Goal: Information Seeking & Learning: Find specific fact

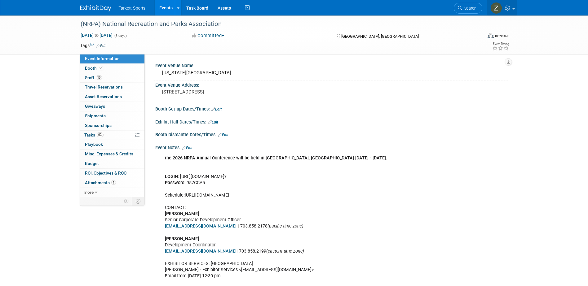
click at [500, 9] on img at bounding box center [496, 8] width 12 height 12
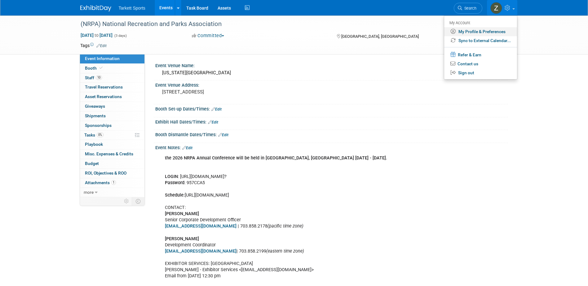
click at [491, 32] on link "My Profile & Preferences" at bounding box center [480, 31] width 73 height 9
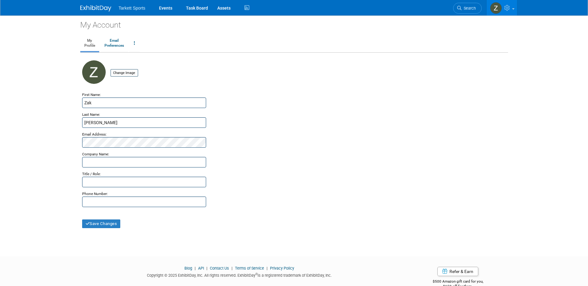
click at [99, 3] on link at bounding box center [99, 5] width 38 height 5
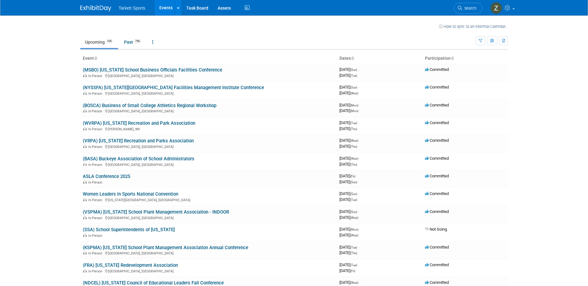
click at [166, 8] on link "Events" at bounding box center [166, 7] width 23 height 15
click at [198, 9] on link "Task Board" at bounding box center [197, 7] width 31 height 15
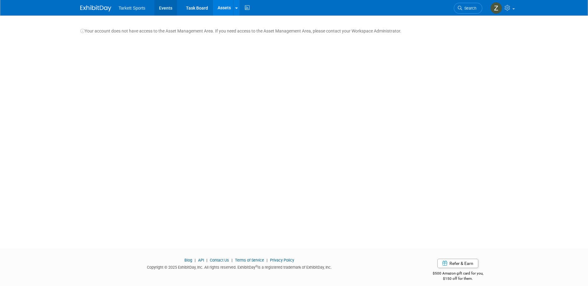
click at [164, 8] on link "Events" at bounding box center [165, 7] width 23 height 15
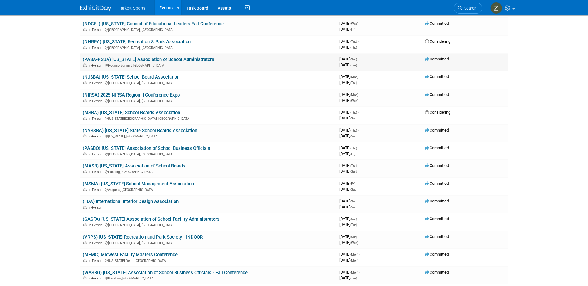
scroll to position [279, 0]
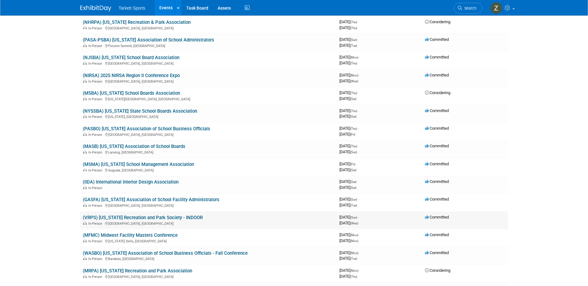
click at [154, 218] on link "(VRPS) [US_STATE] Recreation and Park Society - INDOOR" at bounding box center [143, 218] width 120 height 6
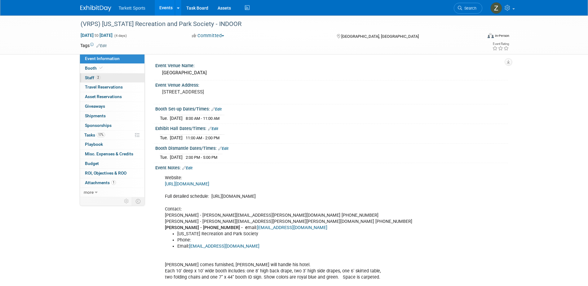
click at [99, 78] on span "2" at bounding box center [98, 77] width 5 height 5
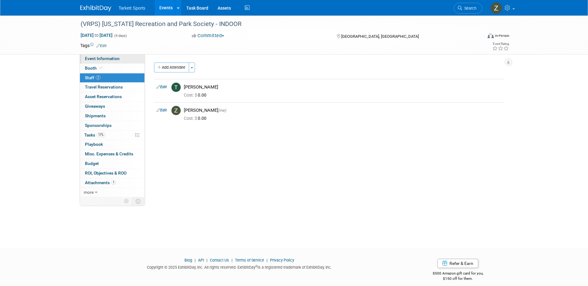
click at [104, 60] on span "Event Information" at bounding box center [102, 58] width 35 height 5
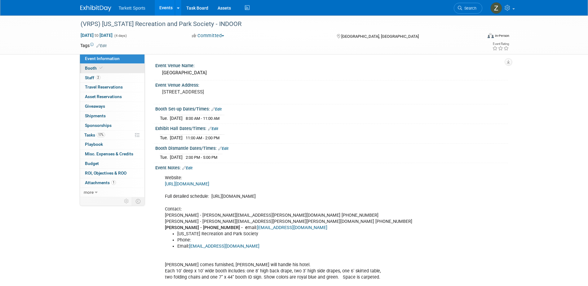
click at [106, 66] on link "Booth" at bounding box center [112, 68] width 64 height 9
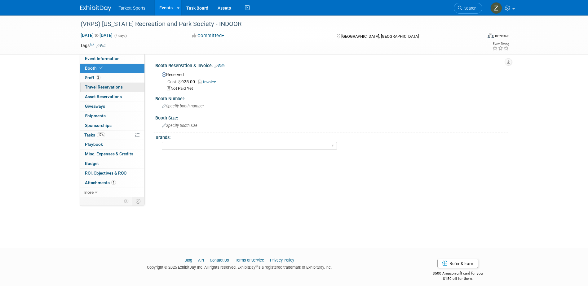
click at [107, 87] on span "Travel Reservations 0" at bounding box center [104, 87] width 38 height 5
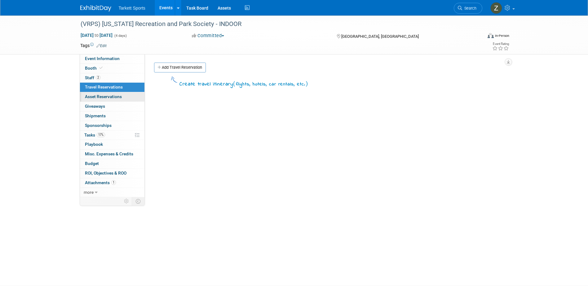
click at [112, 102] on link "0 Asset Reservations 0" at bounding box center [112, 96] width 64 height 9
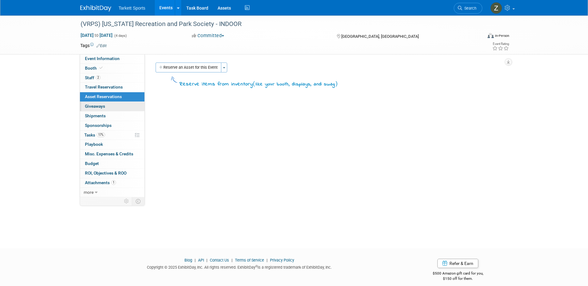
click at [110, 108] on link "0 Giveaways 0" at bounding box center [112, 106] width 64 height 9
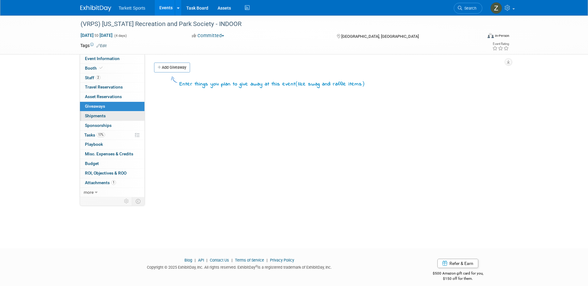
click at [108, 116] on link "0 Shipments 0" at bounding box center [112, 116] width 64 height 9
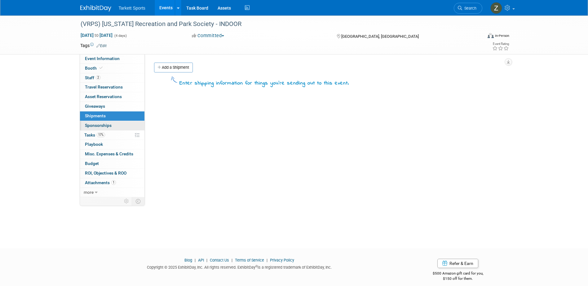
click at [108, 122] on link "0 Sponsorships 0" at bounding box center [112, 125] width 64 height 9
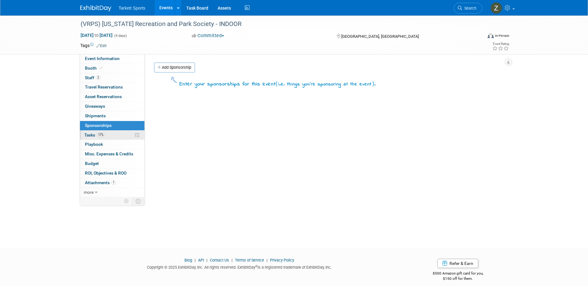
click at [105, 131] on link "17% Tasks 17%" at bounding box center [112, 135] width 64 height 9
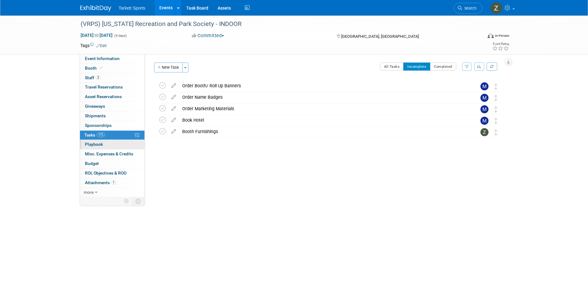
click at [116, 145] on link "0 Playbook 0" at bounding box center [112, 144] width 64 height 9
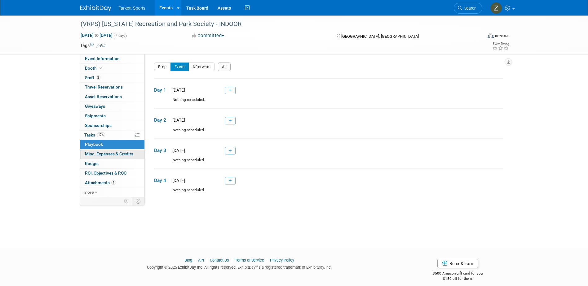
click at [116, 155] on span "Misc. Expenses & Credits 0" at bounding box center [109, 154] width 48 height 5
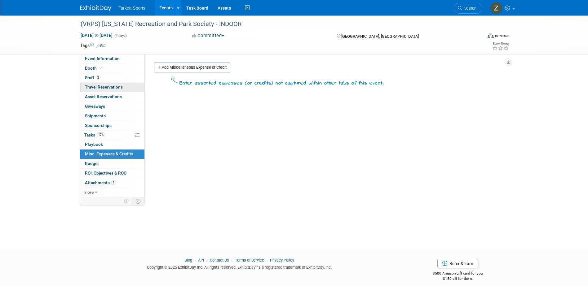
click at [99, 85] on span "Travel Reservations 0" at bounding box center [104, 87] width 38 height 5
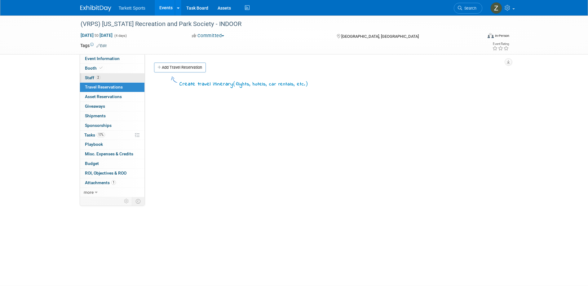
click at [98, 78] on span "2" at bounding box center [98, 77] width 5 height 5
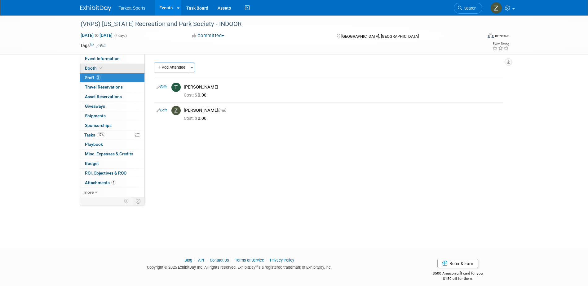
click at [99, 70] on span at bounding box center [101, 68] width 6 height 5
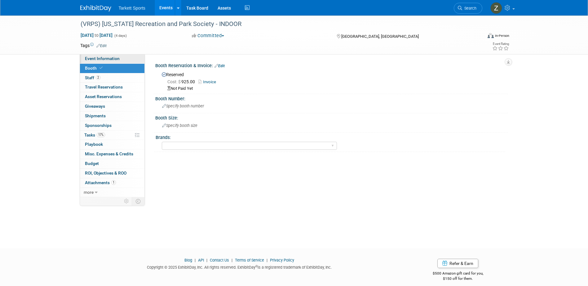
click at [102, 61] on span "Event Information" at bounding box center [102, 58] width 35 height 5
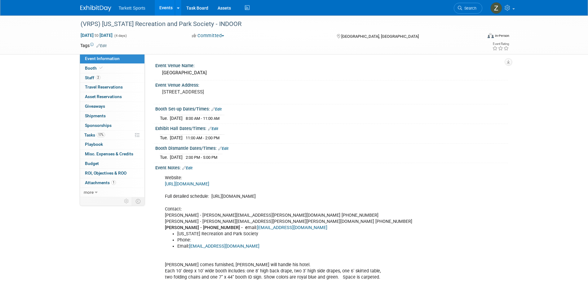
click at [209, 184] on link "https://vrps.memberclicks.net/assets/Conference/2023VRPSExhibitorsTemplateJoyMa…" at bounding box center [187, 184] width 44 height 5
click at [108, 68] on link "Booth" at bounding box center [112, 68] width 64 height 9
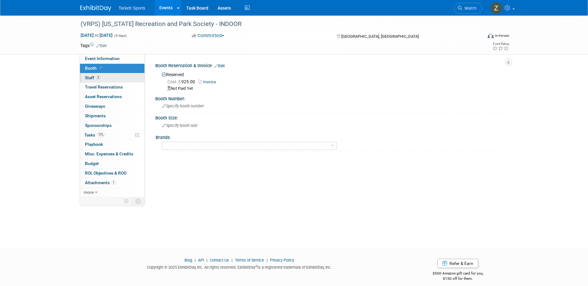
click at [109, 73] on link "2 Staff 2" at bounding box center [112, 77] width 64 height 9
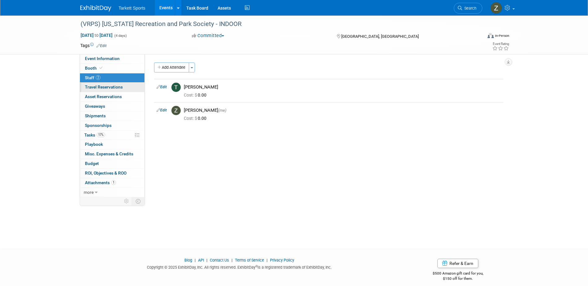
click at [109, 85] on span "Travel Reservations 0" at bounding box center [104, 87] width 38 height 5
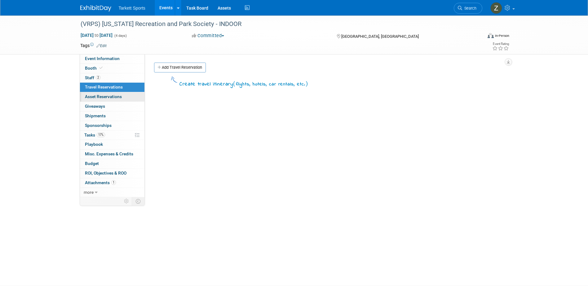
click at [111, 94] on link "0 Asset Reservations 0" at bounding box center [112, 96] width 64 height 9
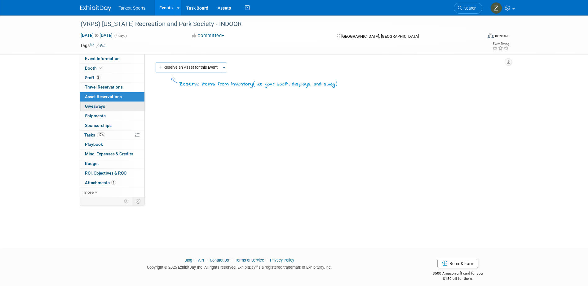
click at [113, 109] on link "0 Giveaways 0" at bounding box center [112, 106] width 64 height 9
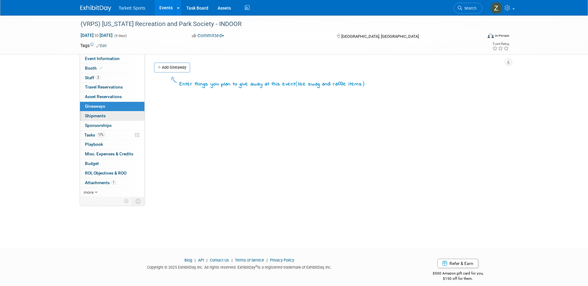
click at [115, 118] on link "0 Shipments 0" at bounding box center [112, 116] width 64 height 9
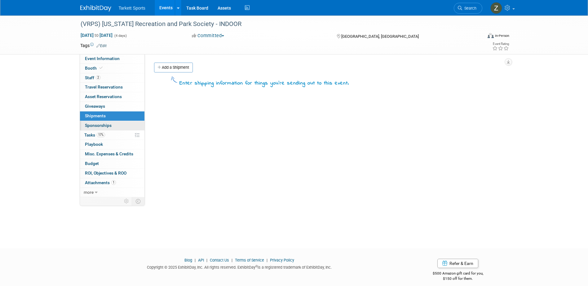
click at [114, 124] on link "0 Sponsorships 0" at bounding box center [112, 125] width 64 height 9
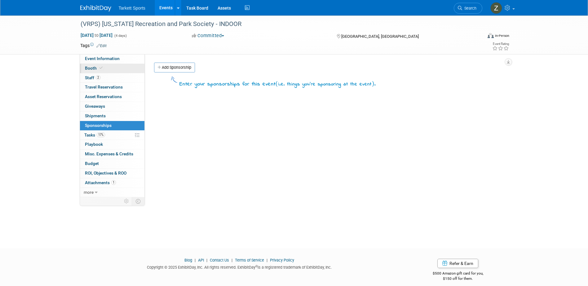
click at [111, 66] on link "Booth" at bounding box center [112, 68] width 64 height 9
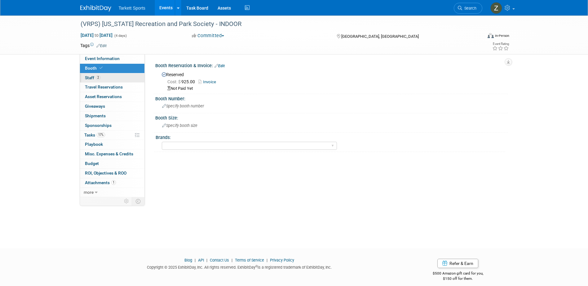
click at [113, 77] on link "2 Staff 2" at bounding box center [112, 77] width 64 height 9
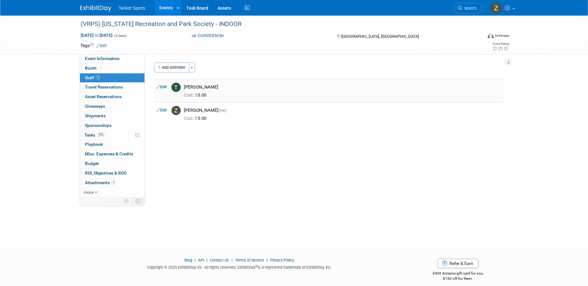
click at [196, 86] on div "Trent Gabbert" at bounding box center [342, 87] width 317 height 6
click at [199, 88] on div "Trent Gabbert" at bounding box center [342, 87] width 317 height 6
copy td "Trent Gabbert"
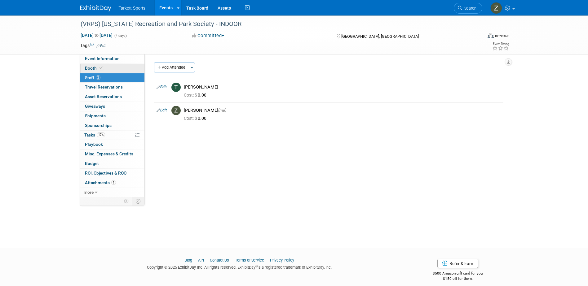
click at [112, 67] on link "Booth" at bounding box center [112, 68] width 64 height 9
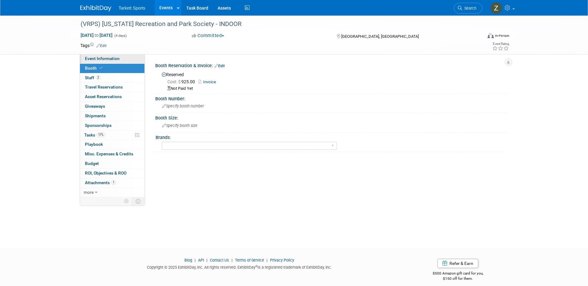
click at [114, 59] on span "Event Information" at bounding box center [102, 58] width 35 height 5
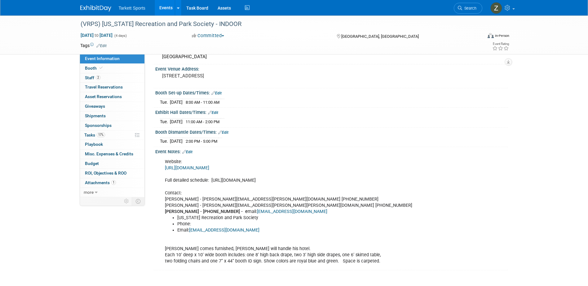
scroll to position [31, 0]
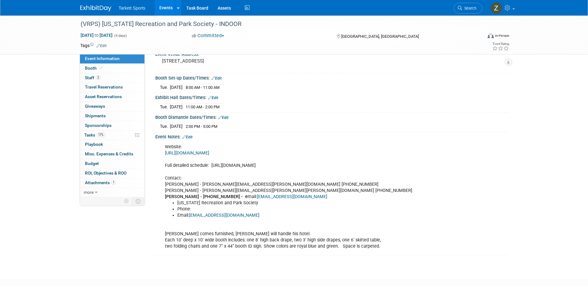
drag, startPoint x: 318, startPoint y: 165, endPoint x: 211, endPoint y: 165, distance: 106.3
click at [211, 165] on div "Website: https://vrps.memberclicks.net/assets/Conference/2023VRPSExhibitorsTemp…" at bounding box center [299, 197] width 279 height 112
copy div "https://www.vrps.com/conference-schedule-2024"
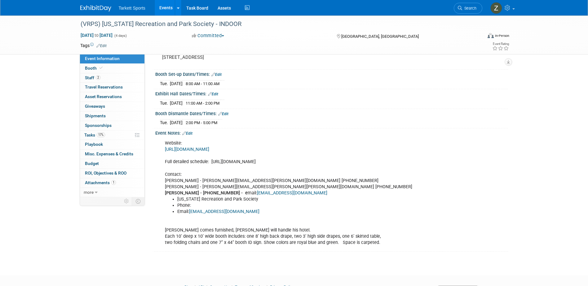
scroll to position [0, 0]
